Goal: Find specific page/section: Find specific page/section

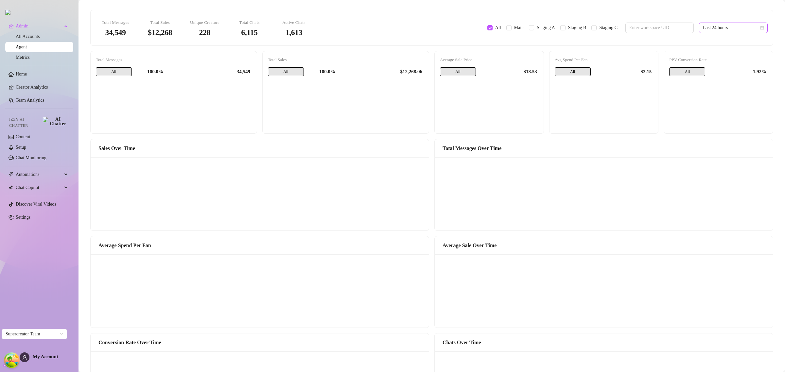
click at [703, 28] on span "Last 24 hours" at bounding box center [733, 28] width 61 height 10
click at [707, 48] on div "Last 7 days" at bounding box center [727, 51] width 58 height 7
